Goal: Task Accomplishment & Management: Use online tool/utility

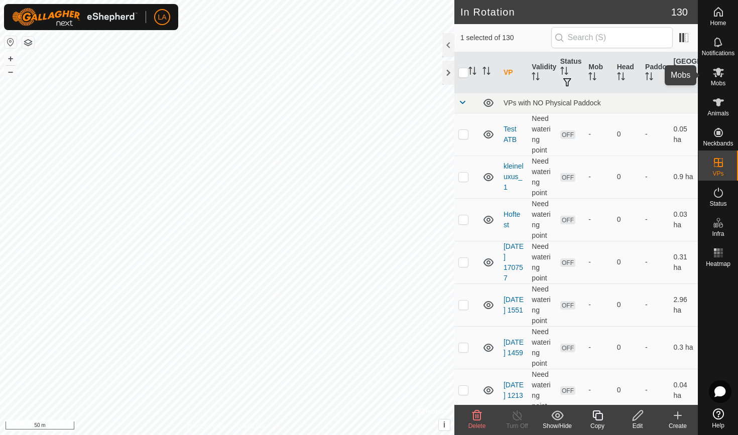
click at [714, 80] on span "Mobs" at bounding box center [718, 83] width 15 height 6
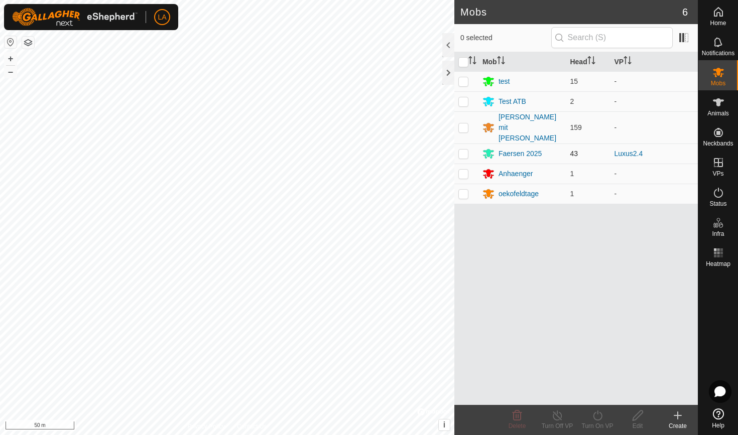
click at [465, 150] on p-checkbox at bounding box center [463, 154] width 10 height 8
checkbox input "true"
click at [596, 423] on div "Turn On VP" at bounding box center [597, 426] width 40 height 9
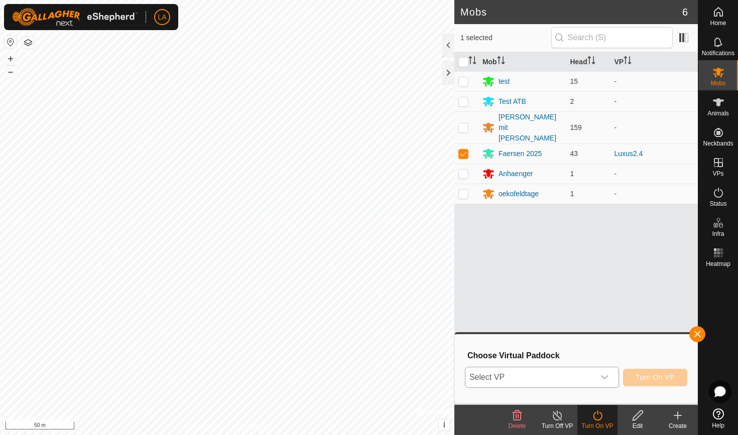
click at [581, 374] on span "Select VP" at bounding box center [529, 378] width 129 height 20
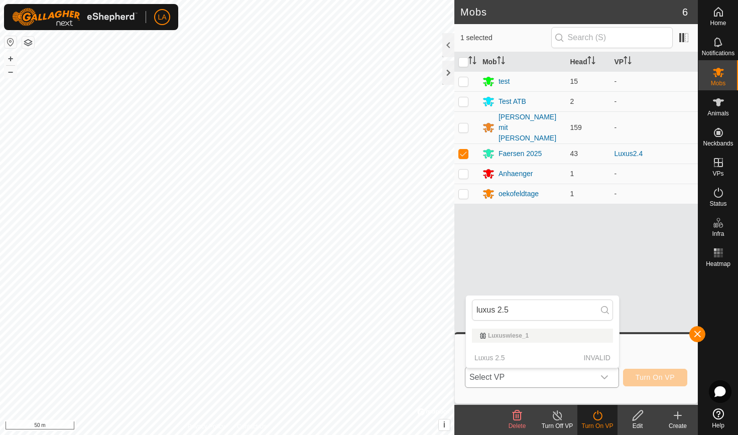
type input "luxus 2.5"
click at [509, 362] on p-selectitem "Luxus 2.5 INVALID" at bounding box center [542, 358] width 153 height 20
click at [532, 262] on div "Mob Head VP test 15 - Test ATB 2 - [PERSON_NAME] mit [PERSON_NAME] 159 - Faerse…" at bounding box center [576, 228] width 244 height 353
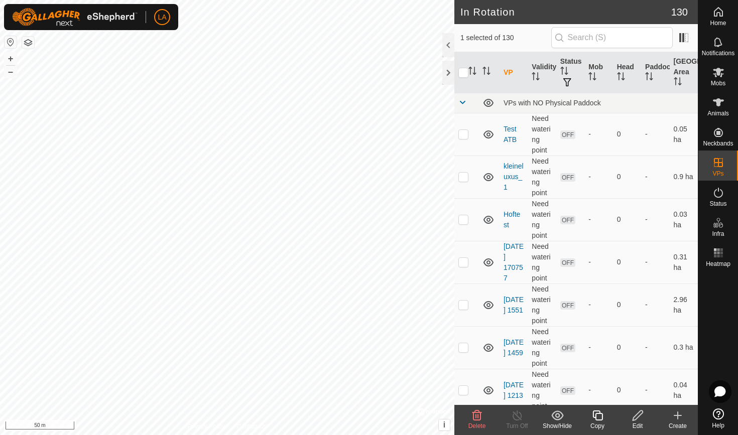
checkbox input "false"
checkbox input "true"
checkbox input "false"
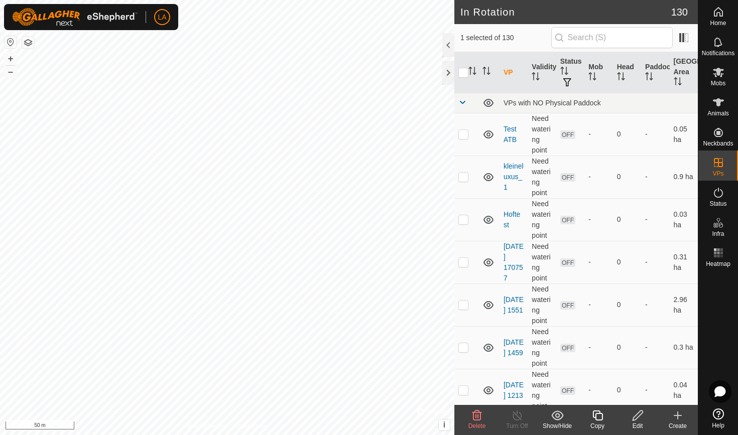
checkbox input "true"
checkbox input "false"
checkbox input "true"
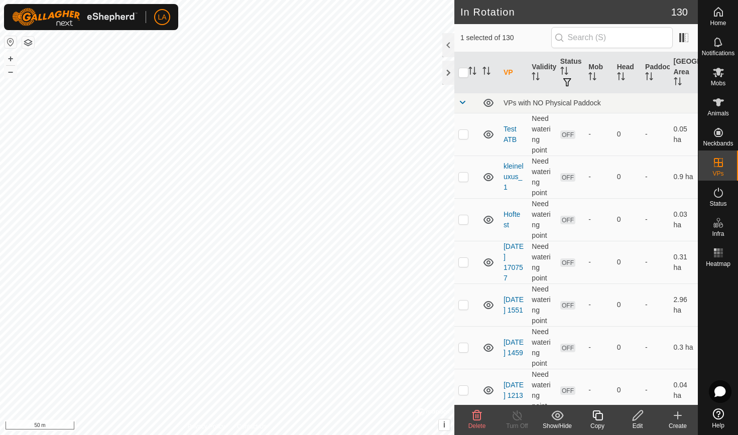
checkbox input "true"
checkbox input "false"
checkbox input "true"
checkbox input "false"
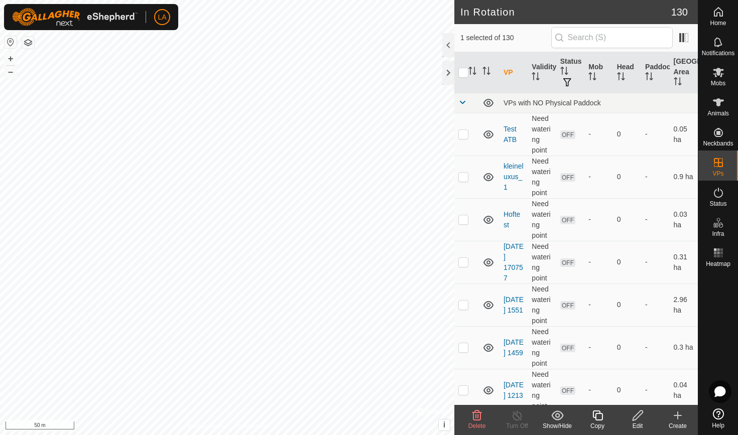
checkbox input "false"
checkbox input "true"
checkbox input "false"
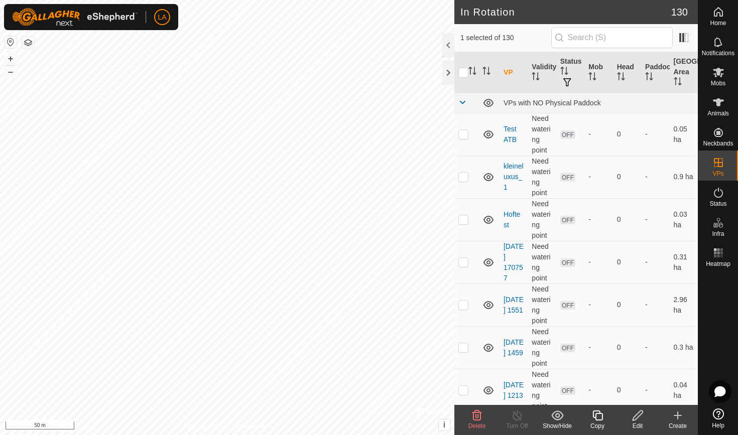
checkbox input "true"
click at [643, 412] on icon at bounding box center [638, 416] width 10 height 10
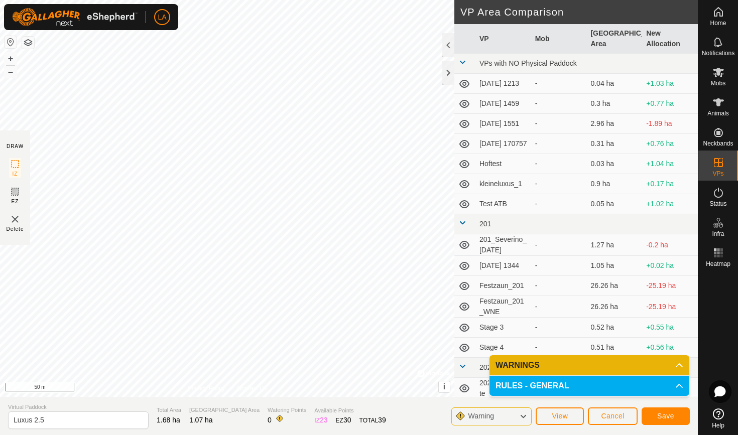
click at [670, 411] on button "Save" at bounding box center [666, 417] width 48 height 18
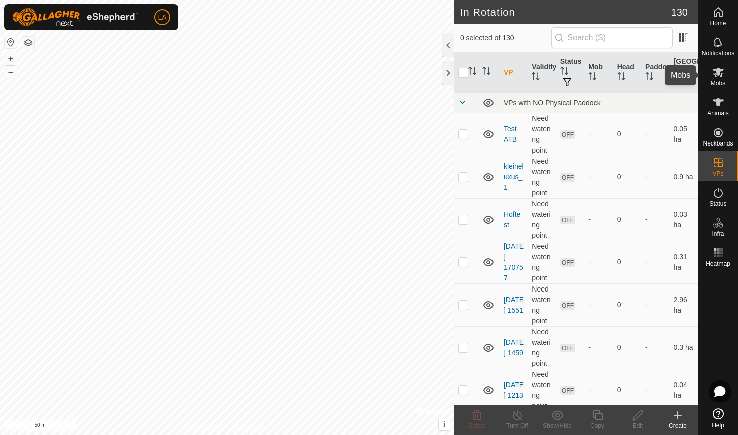
click at [719, 72] on icon at bounding box center [718, 73] width 11 height 10
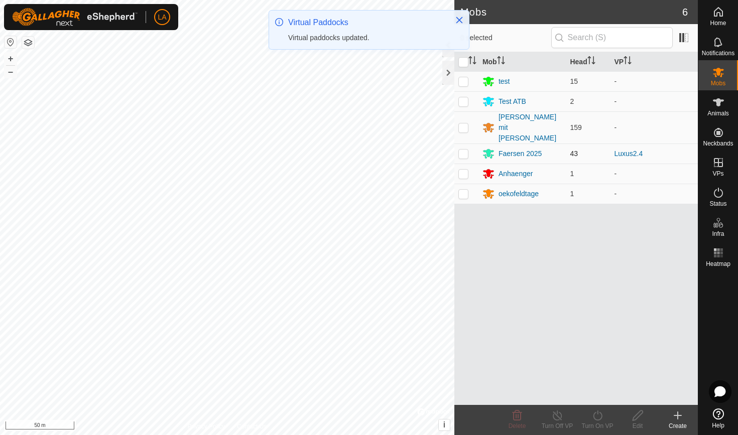
click at [462, 150] on p-checkbox at bounding box center [463, 154] width 10 height 8
checkbox input "true"
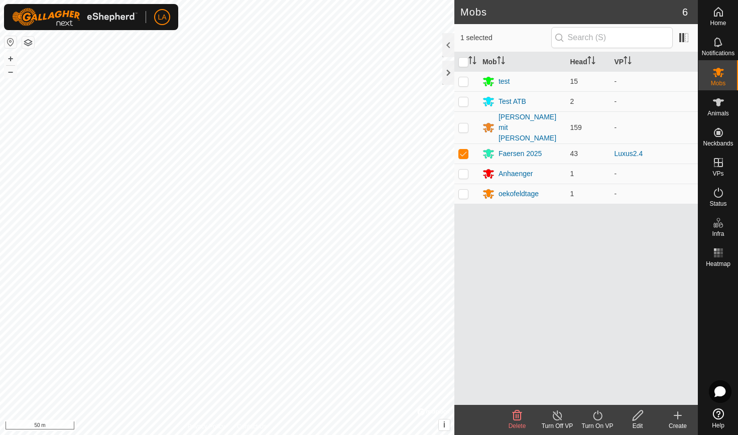
click at [601, 414] on icon at bounding box center [597, 416] width 9 height 10
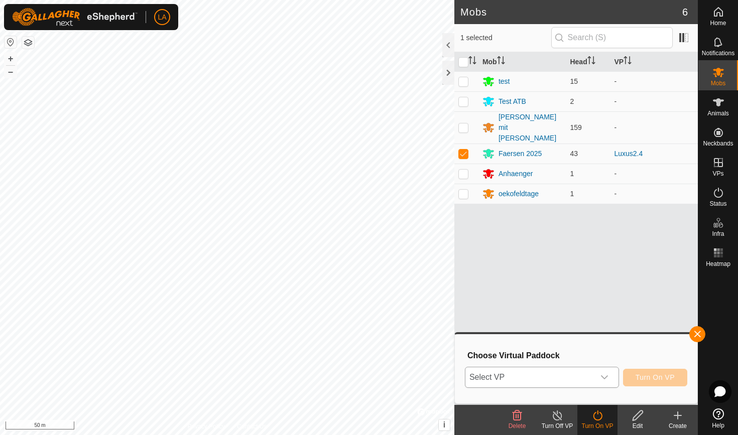
click at [505, 376] on span "Select VP" at bounding box center [529, 378] width 129 height 20
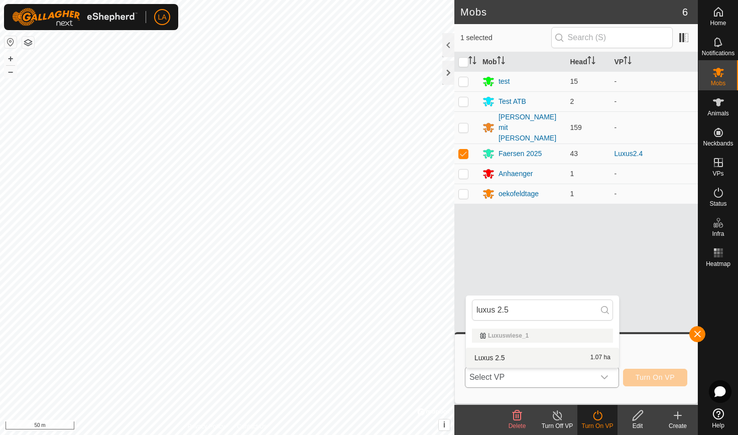
type input "luxus 2.5"
click at [503, 355] on li "Luxus 2.5 1.07 ha" at bounding box center [542, 358] width 153 height 20
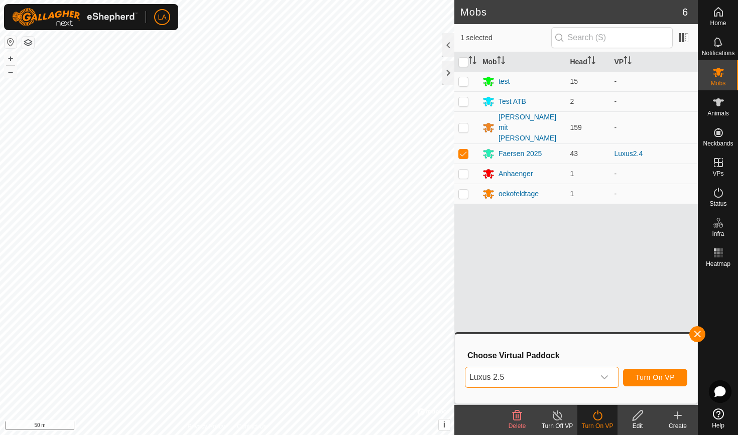
click at [653, 376] on span "Turn On VP" at bounding box center [655, 378] width 39 height 8
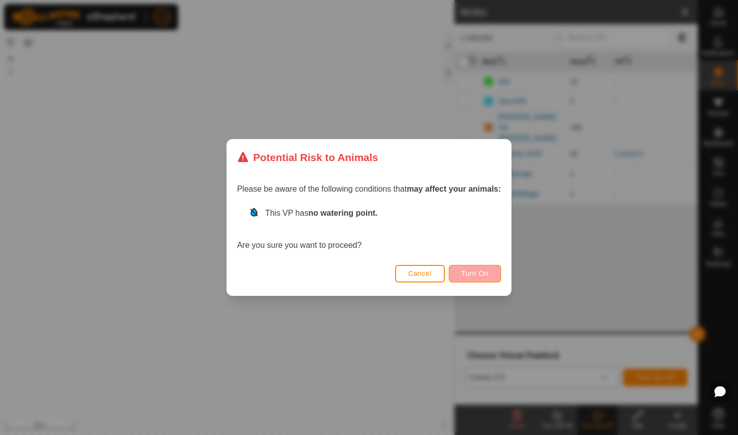
click at [484, 275] on span "Turn On" at bounding box center [474, 274] width 27 height 8
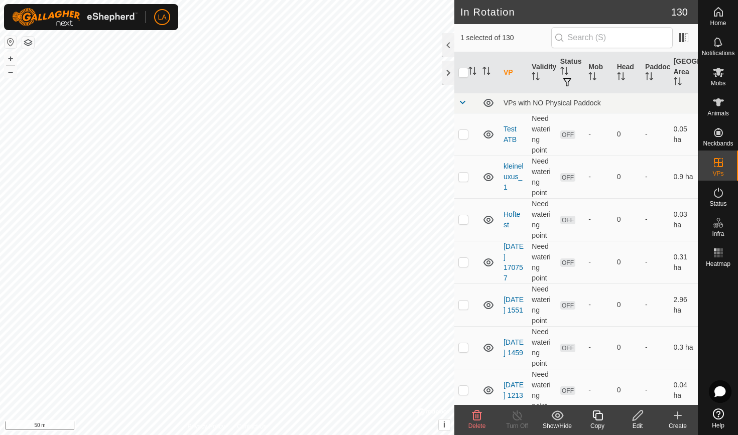
checkbox input "true"
checkbox input "false"
checkbox input "true"
